Goal: Task Accomplishment & Management: Complete application form

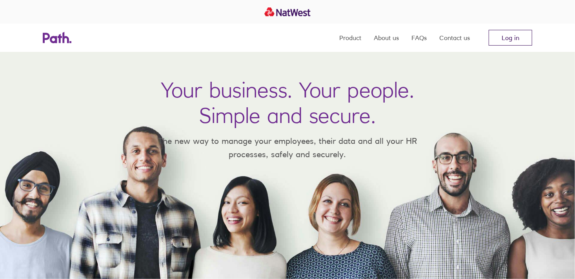
click at [520, 42] on link "Log in" at bounding box center [511, 38] width 44 height 16
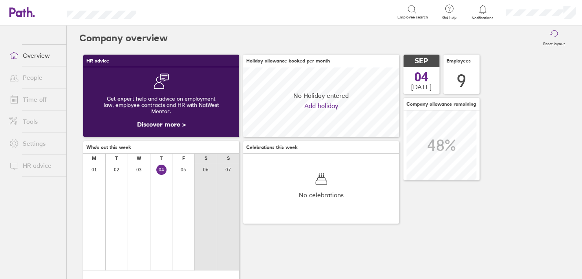
scroll to position [69, 156]
click at [40, 102] on link "Time off" at bounding box center [34, 99] width 63 height 16
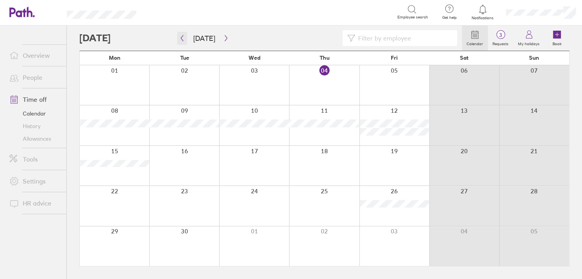
click at [184, 39] on icon "button" at bounding box center [182, 38] width 6 height 6
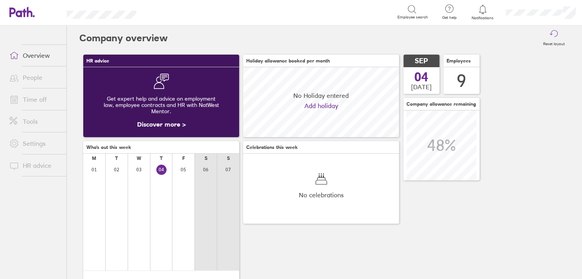
scroll to position [69, 156]
click at [42, 100] on link "Time off" at bounding box center [34, 99] width 63 height 16
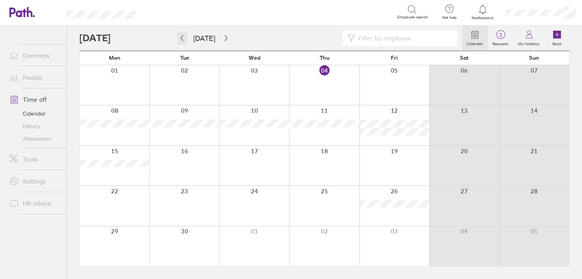
click at [185, 37] on button "button" at bounding box center [182, 38] width 10 height 13
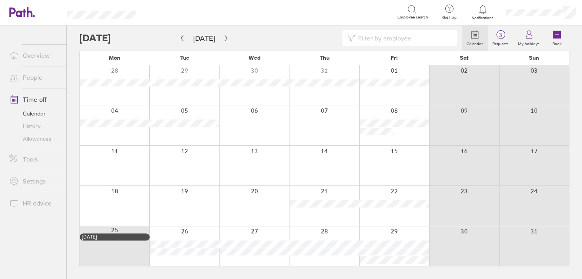
click at [125, 197] on div at bounding box center [114, 206] width 69 height 40
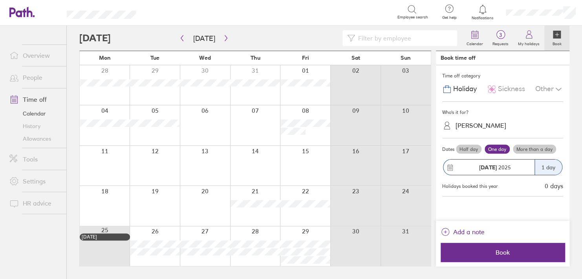
click at [113, 199] on div at bounding box center [105, 206] width 50 height 40
click at [32, 79] on link "People" at bounding box center [34, 77] width 63 height 16
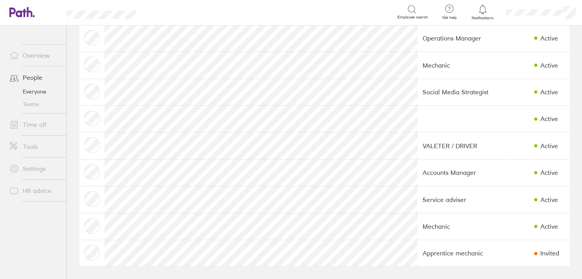
scroll to position [46, 0]
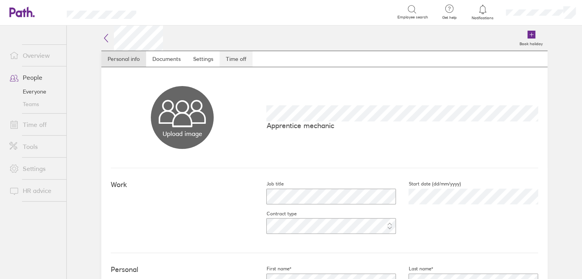
click at [234, 60] on link "Time off" at bounding box center [235, 59] width 33 height 16
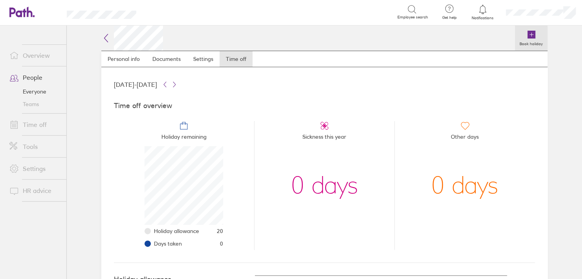
click at [521, 42] on label "Book holiday" at bounding box center [531, 42] width 33 height 7
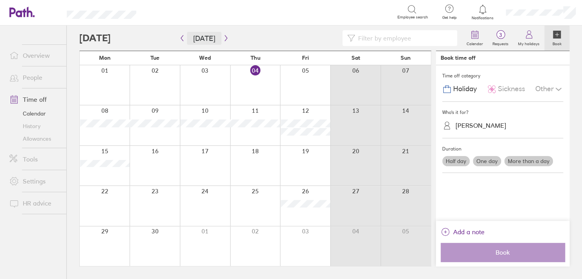
click at [188, 38] on button "[DATE]" at bounding box center [204, 38] width 35 height 13
click at [174, 40] on div at bounding box center [270, 38] width 382 height 16
click at [181, 37] on icon "button" at bounding box center [182, 38] width 6 height 6
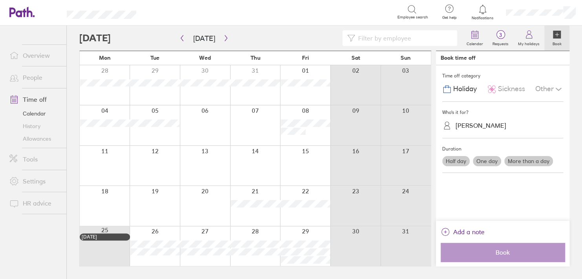
click at [110, 189] on div at bounding box center [105, 206] width 50 height 40
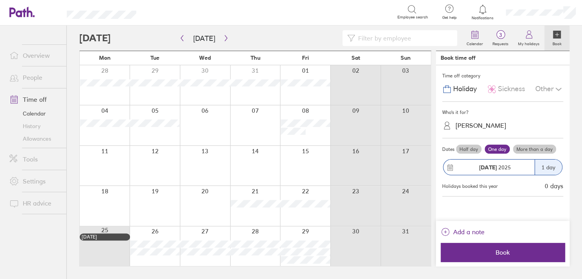
click at [116, 207] on div at bounding box center [105, 206] width 50 height 40
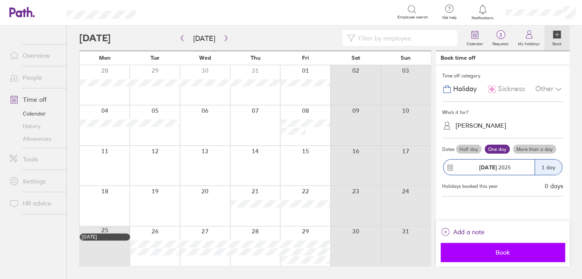
click at [509, 249] on span "Book" at bounding box center [502, 251] width 113 height 7
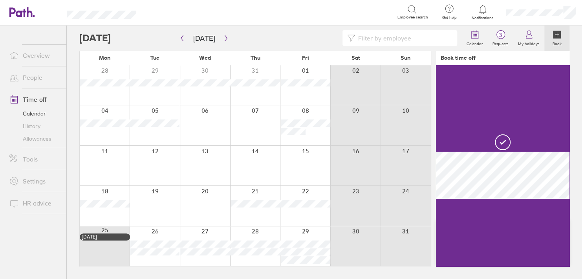
click at [216, 200] on div at bounding box center [205, 206] width 50 height 40
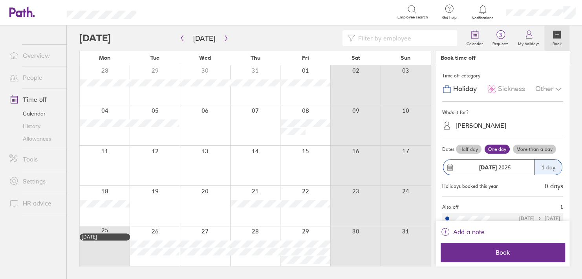
click at [544, 165] on div "1 day" at bounding box center [547, 166] width 27 height 15
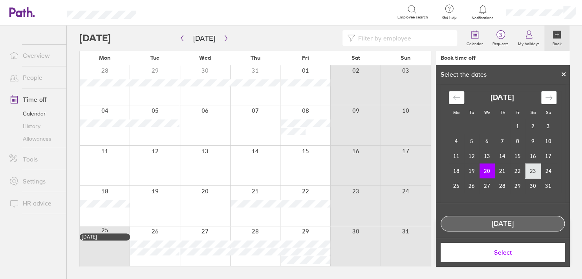
click at [528, 170] on td "23" at bounding box center [532, 170] width 15 height 15
click at [482, 170] on td "20" at bounding box center [486, 170] width 15 height 15
click at [512, 166] on td "22" at bounding box center [517, 170] width 15 height 15
click at [514, 254] on span "Select" at bounding box center [502, 251] width 113 height 7
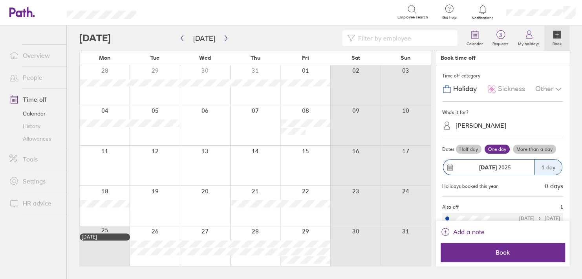
click at [210, 206] on div at bounding box center [205, 206] width 50 height 40
click at [210, 209] on div at bounding box center [205, 206] width 50 height 40
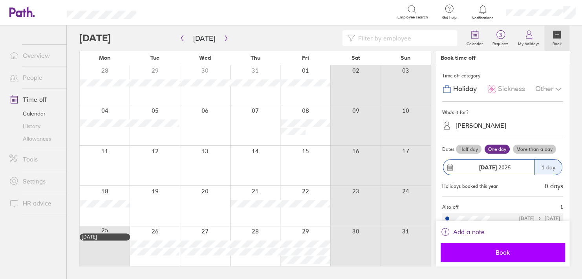
click at [461, 246] on button "Book" at bounding box center [502, 252] width 124 height 19
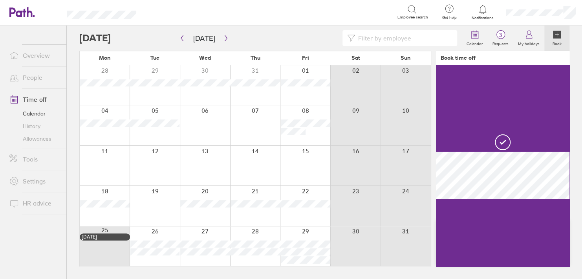
click at [250, 212] on div at bounding box center [255, 206] width 50 height 40
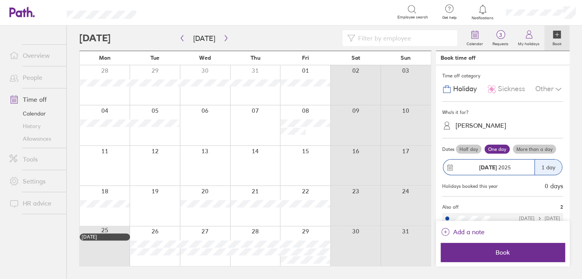
click at [256, 213] on div at bounding box center [255, 206] width 50 height 40
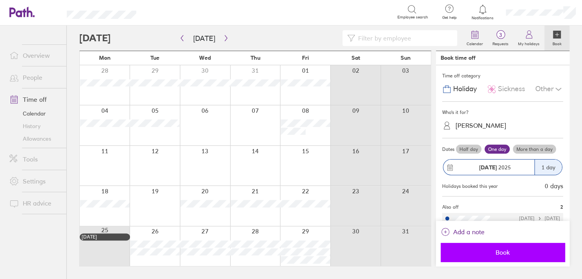
click at [526, 249] on span "Book" at bounding box center [502, 251] width 113 height 7
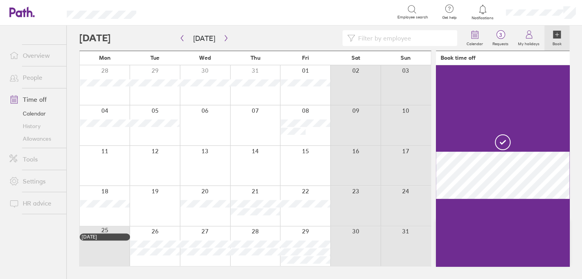
click at [308, 211] on div at bounding box center [305, 206] width 50 height 40
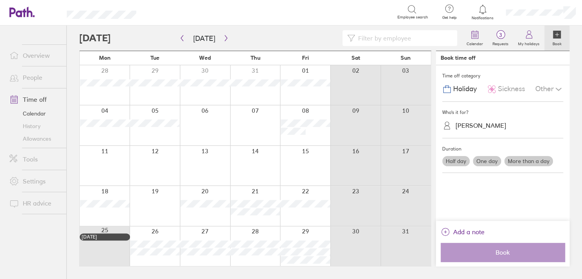
click at [308, 211] on div at bounding box center [305, 206] width 50 height 40
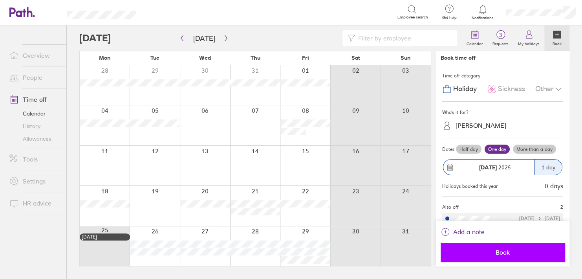
click at [492, 254] on span "Book" at bounding box center [502, 251] width 113 height 7
